Goal: Task Accomplishment & Management: Use online tool/utility

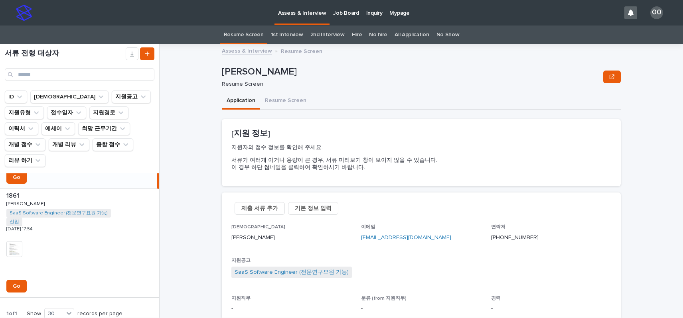
scroll to position [103, 0]
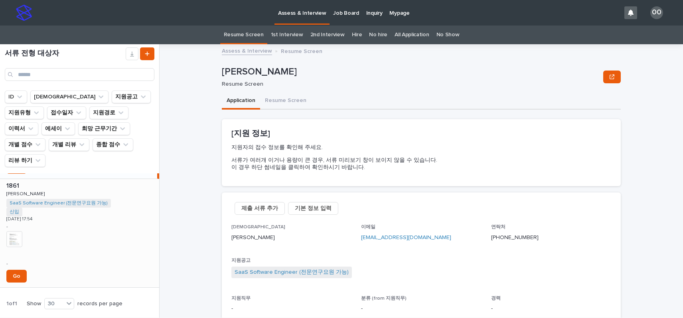
click at [17, 231] on img at bounding box center [14, 239] width 16 height 16
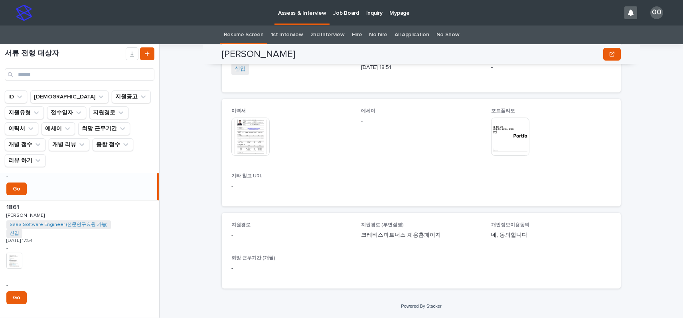
scroll to position [103, 0]
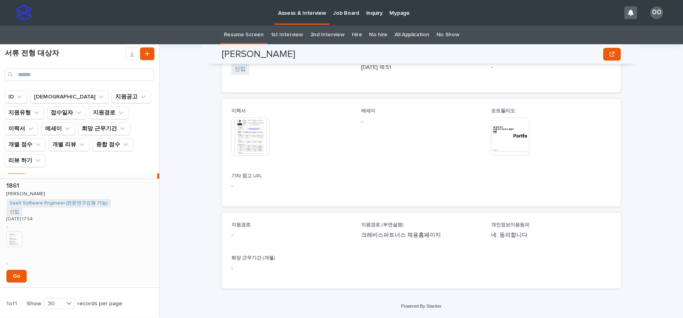
click at [18, 231] on img at bounding box center [14, 239] width 16 height 16
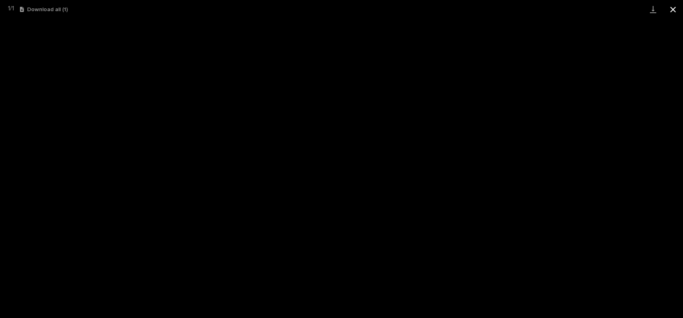
click at [672, 6] on button "Close gallery" at bounding box center [673, 9] width 20 height 19
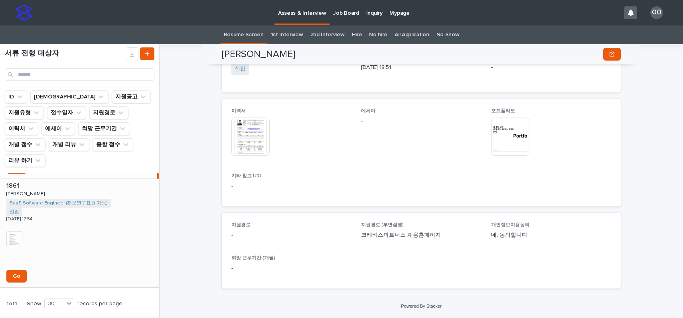
scroll to position [0, 0]
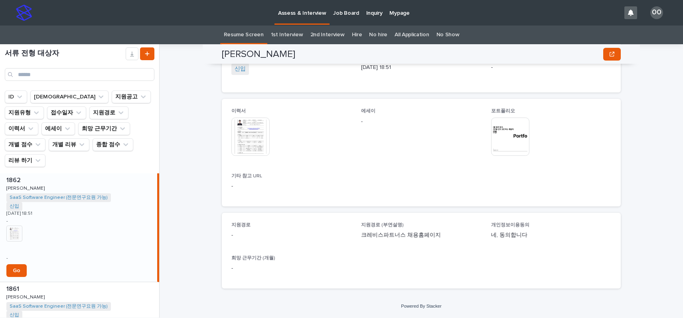
click at [19, 226] on img at bounding box center [14, 234] width 16 height 16
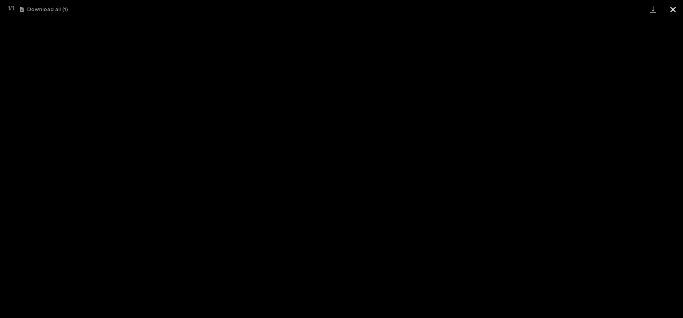
click at [676, 7] on button "Close gallery" at bounding box center [673, 9] width 20 height 19
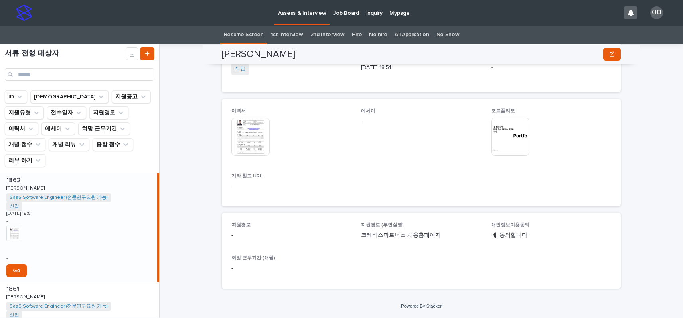
click at [499, 144] on img at bounding box center [510, 137] width 38 height 38
